Goal: Task Accomplishment & Management: Manage account settings

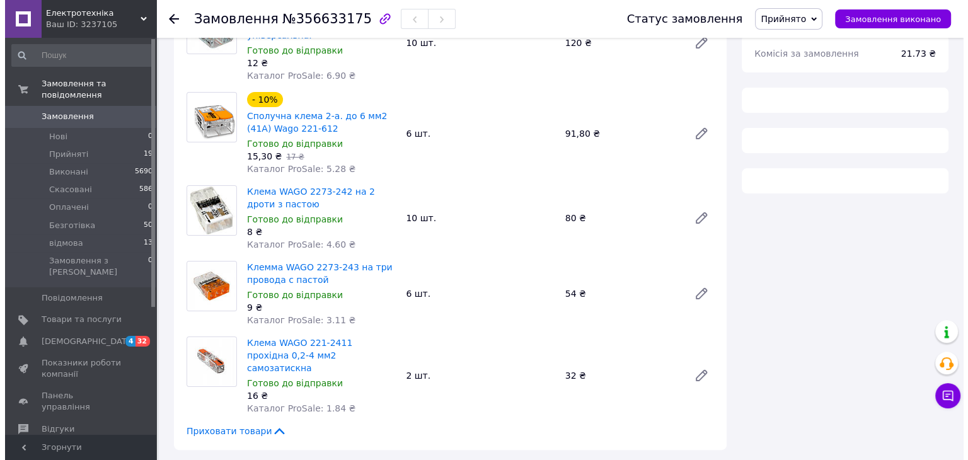
scroll to position [189, 0]
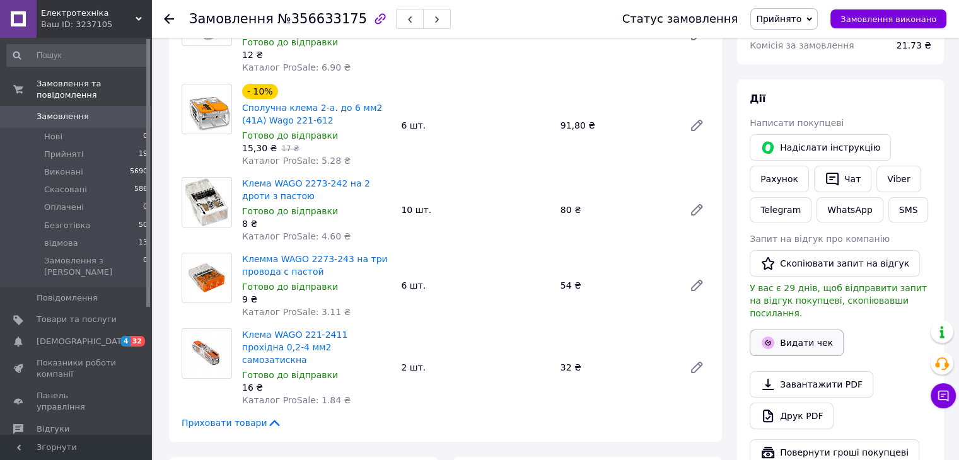
click at [809, 330] on button "Видати чек" at bounding box center [796, 343] width 94 height 26
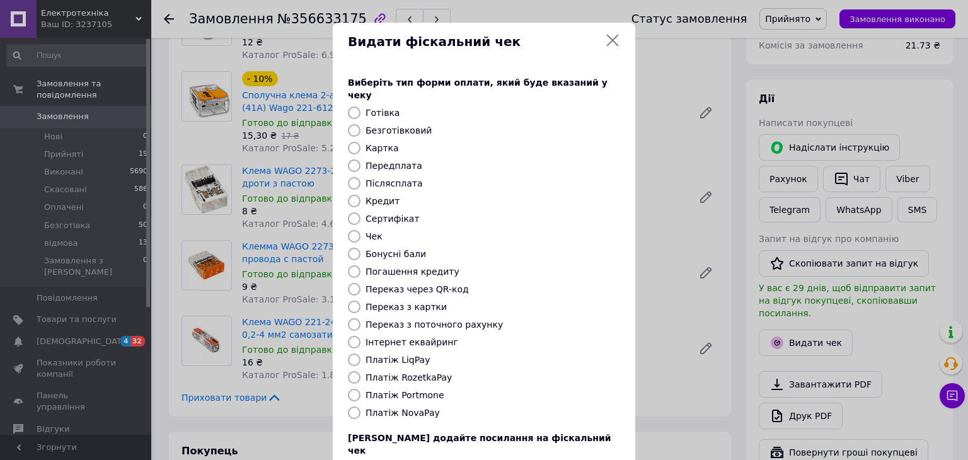
click at [415, 372] on label "Платіж RozetkaPay" at bounding box center [409, 377] width 86 height 10
click at [360, 371] on input "Платіж RozetkaPay" at bounding box center [354, 377] width 13 height 13
radio input "true"
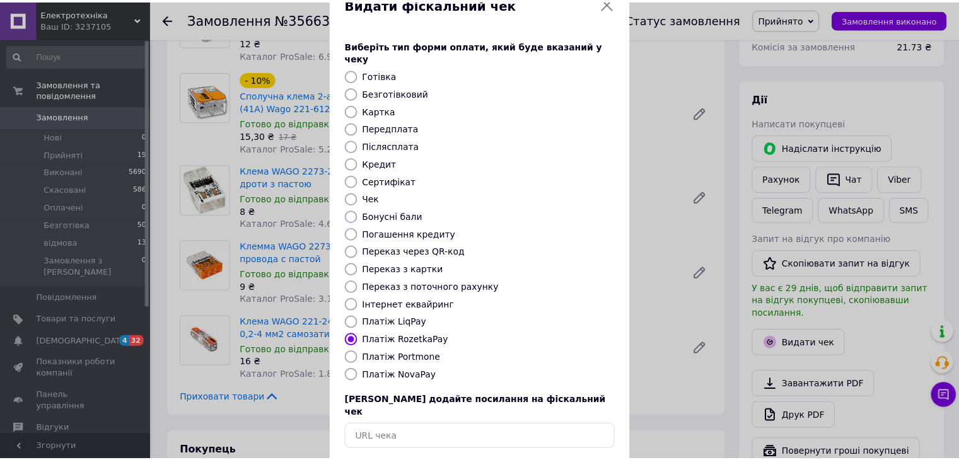
scroll to position [81, 0]
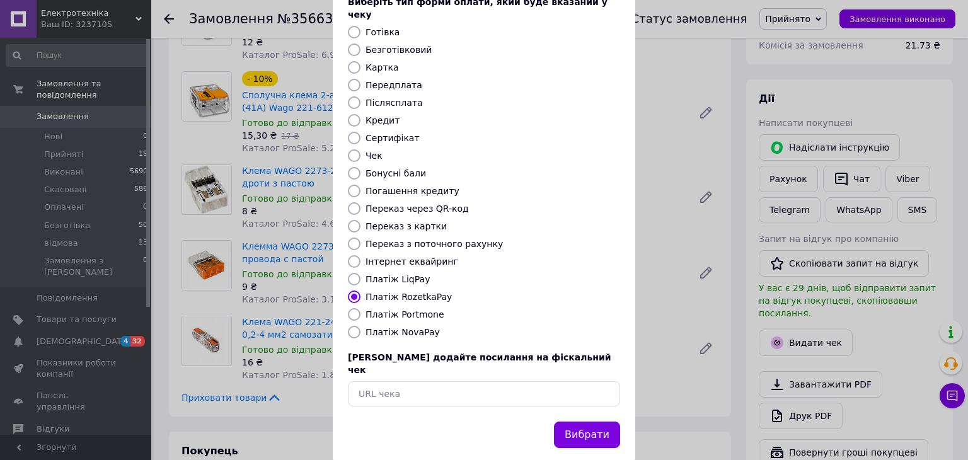
click at [591, 422] on button "Вибрати" at bounding box center [587, 435] width 66 height 27
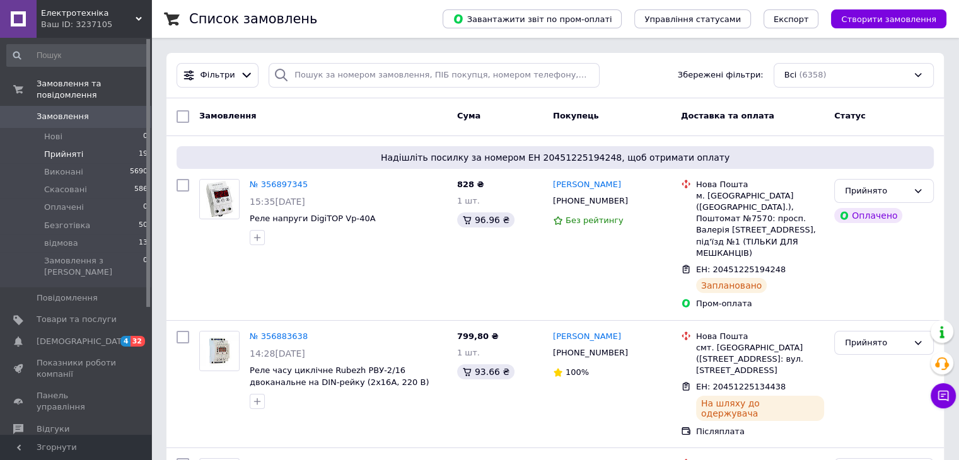
click at [61, 149] on span "Прийняті" at bounding box center [63, 154] width 39 height 11
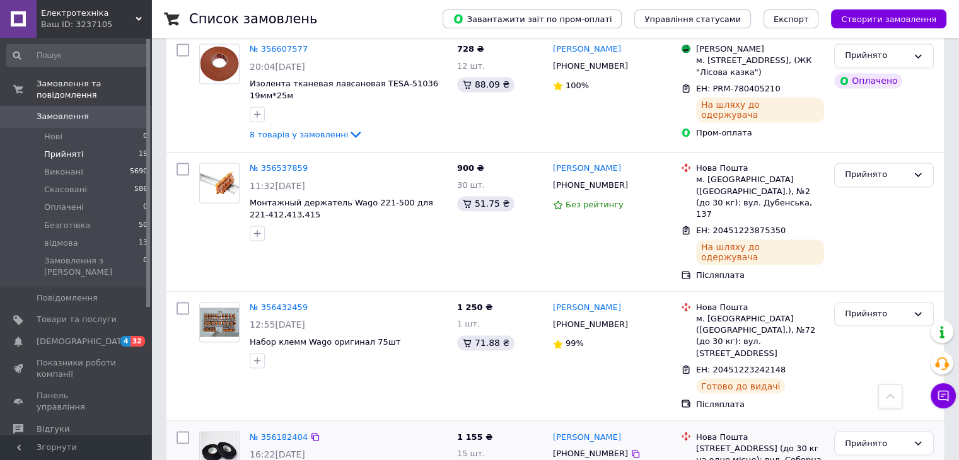
scroll to position [2072, 0]
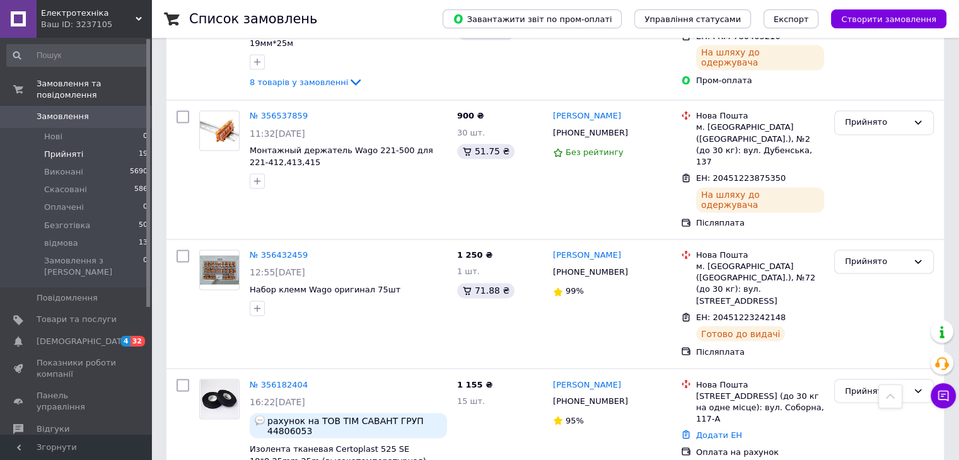
click at [60, 149] on span "Прийняті" at bounding box center [63, 154] width 39 height 11
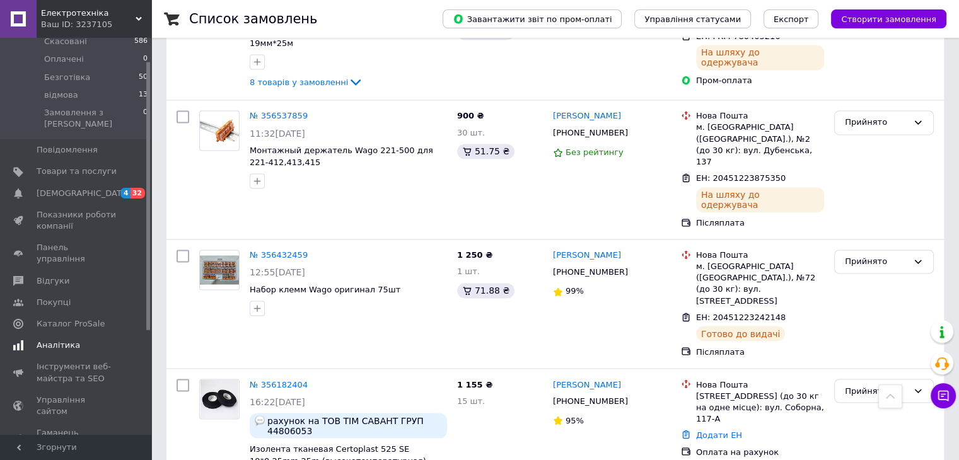
scroll to position [187, 0]
